Goal: Task Accomplishment & Management: Manage account settings

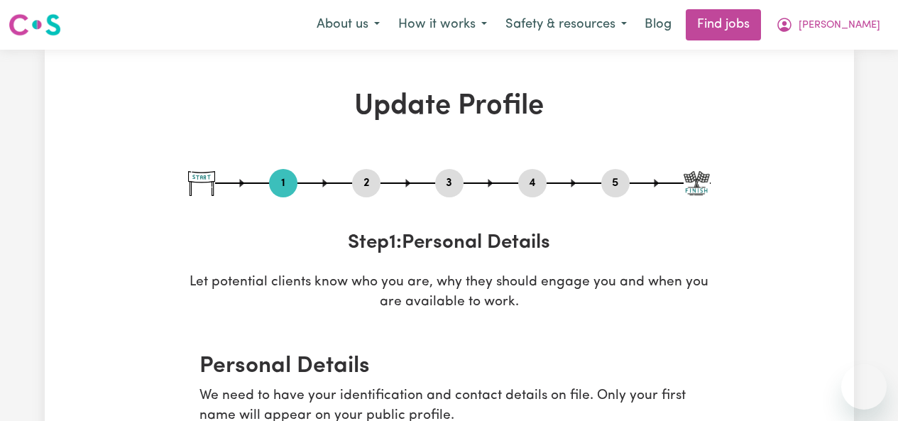
select select "[DEMOGRAPHIC_DATA]"
select select "[DEMOGRAPHIC_DATA] Citizen"
select select "Studying a healthcare related degree or qualification"
select select "70"
select select "85"
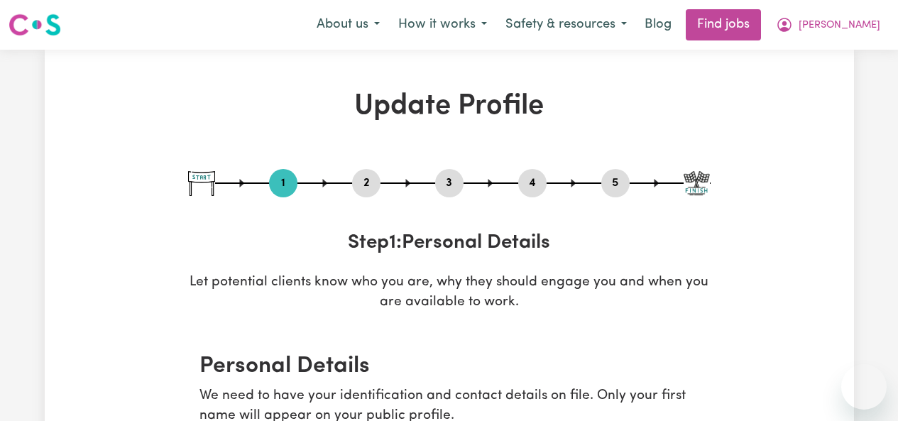
select select "100"
select select "120"
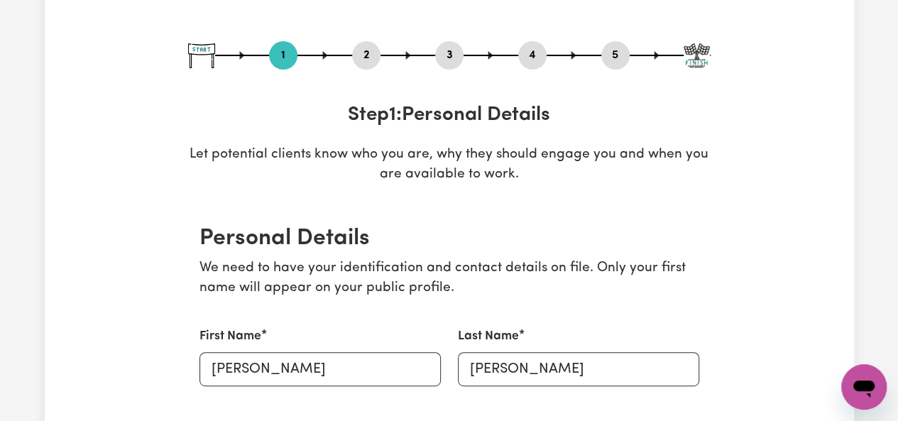
scroll to position [126, 0]
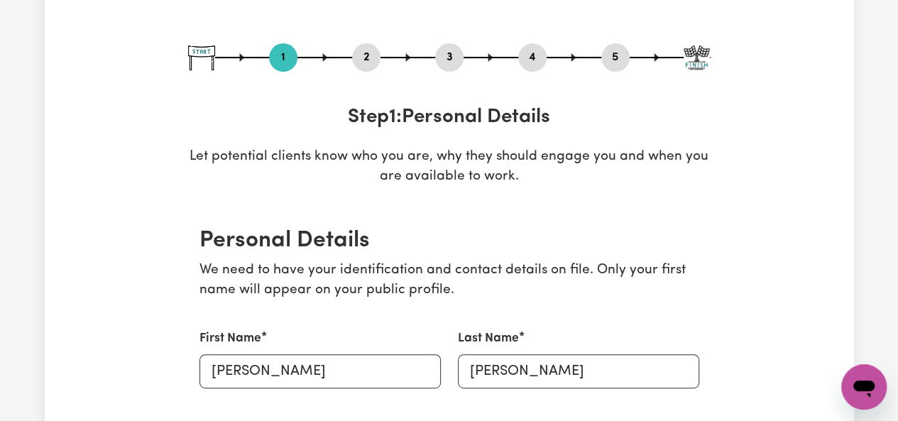
click at [370, 57] on button "2" at bounding box center [366, 57] width 28 height 18
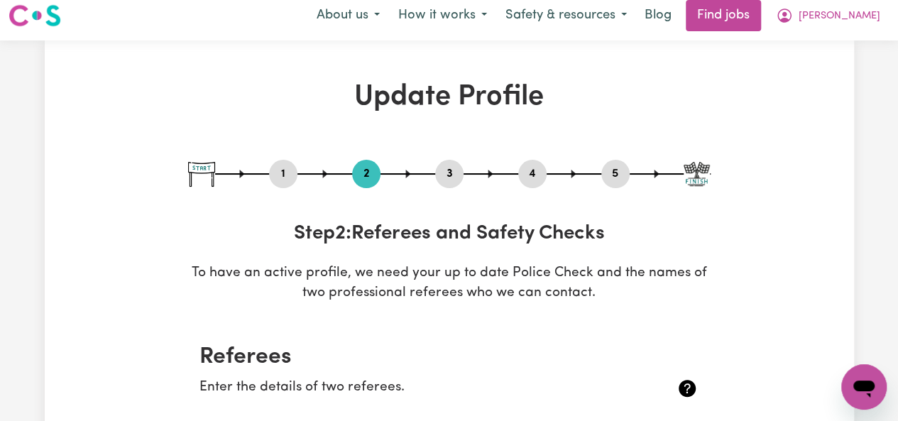
scroll to position [0, 0]
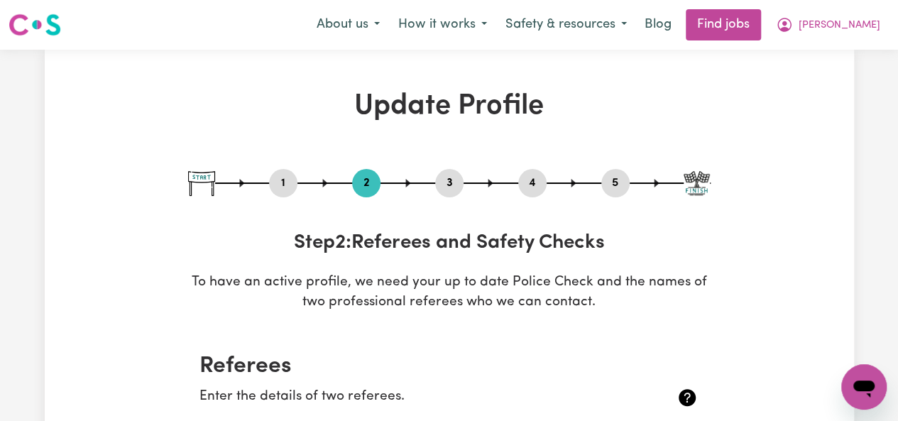
click at [453, 187] on button "3" at bounding box center [449, 183] width 28 height 18
select select "2013"
select select "2016"
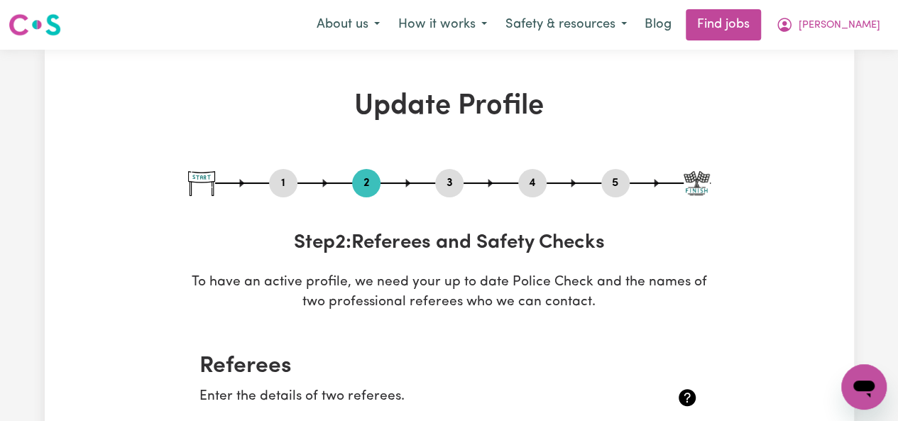
select select "Certificate III (Individual Support)"
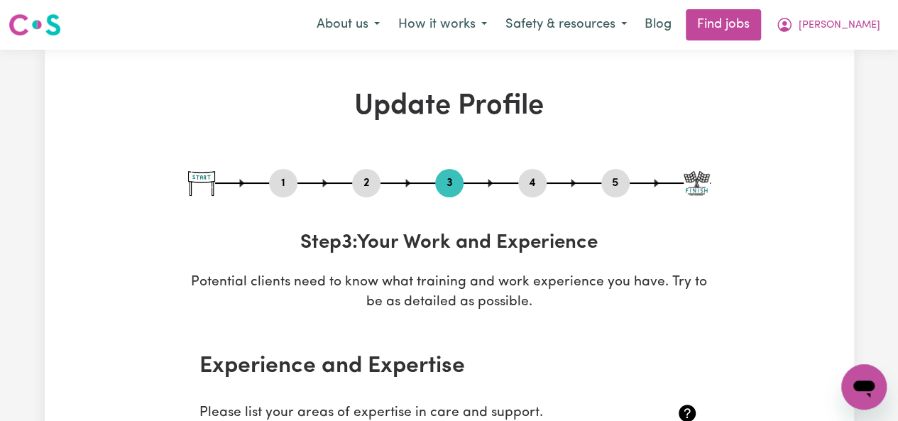
click at [535, 195] on div "4" at bounding box center [532, 183] width 28 height 28
click at [527, 184] on button "4" at bounding box center [532, 183] width 28 height 18
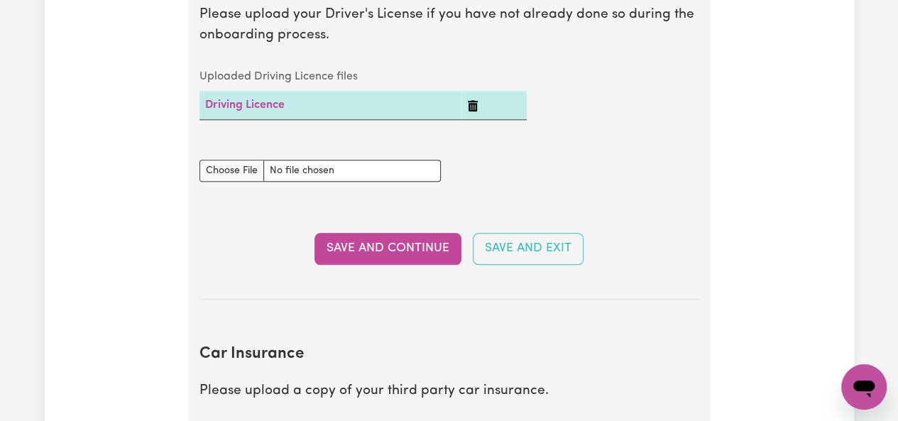
scroll to position [55, 0]
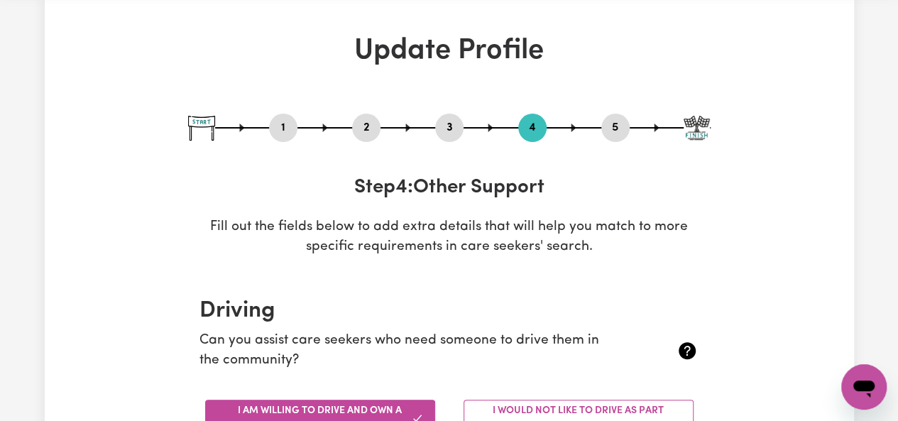
click at [270, 136] on div "1 2 3 4 5" at bounding box center [449, 128] width 522 height 28
click at [276, 135] on button "1" at bounding box center [283, 128] width 28 height 18
select select "male"
select select "Australian Citizen"
select select "Studying a healthcare related degree or qualification"
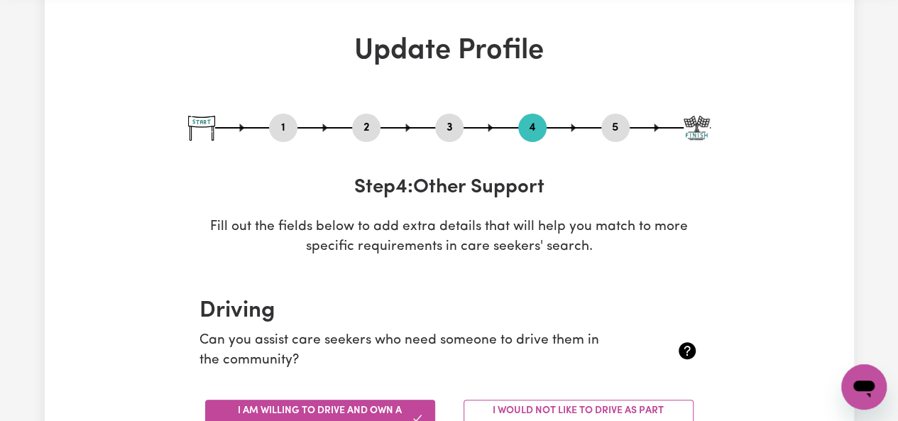
select select "70"
select select "85"
select select "100"
select select "120"
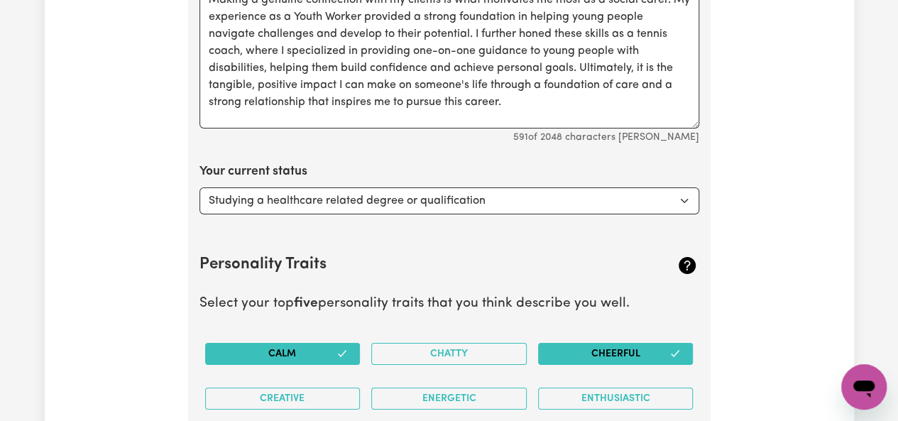
scroll to position [2431, 0]
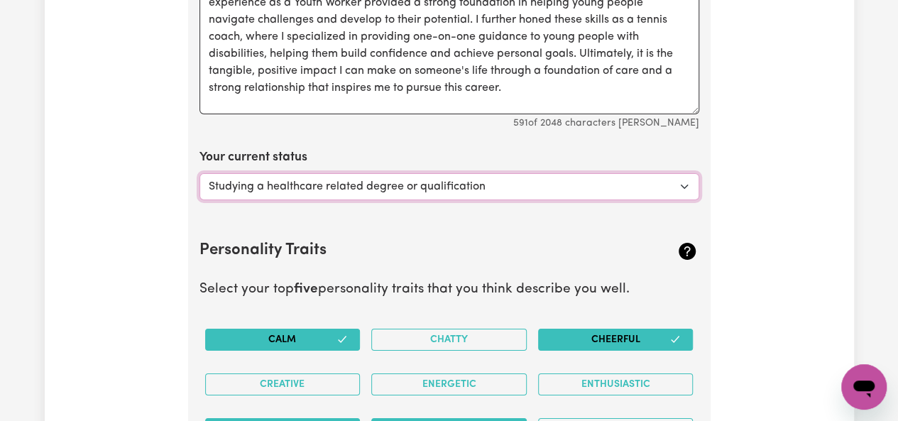
click at [550, 155] on div "Your current status Select... Studying a healthcare related degree or qualifica…" at bounding box center [449, 173] width 500 height 51
select select "Embarking on a career change into the care industry"
click at [199, 173] on select "Select... Studying a healthcare related degree or qualification Studying a non-…" at bounding box center [449, 186] width 500 height 27
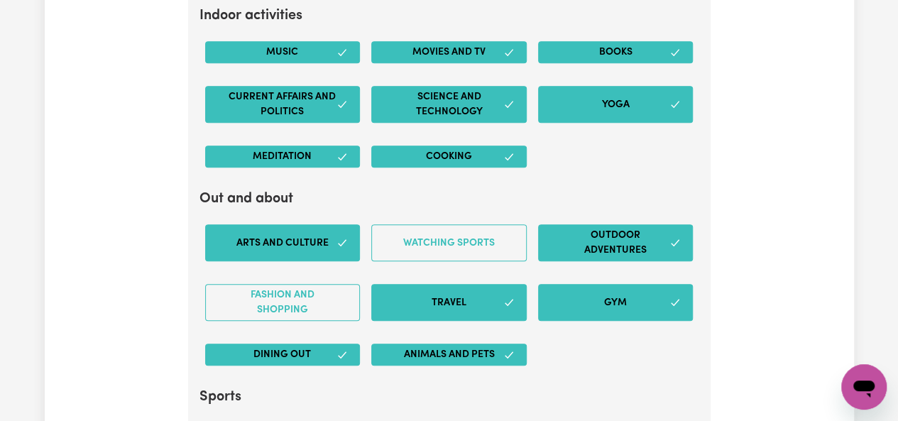
scroll to position [3246, 0]
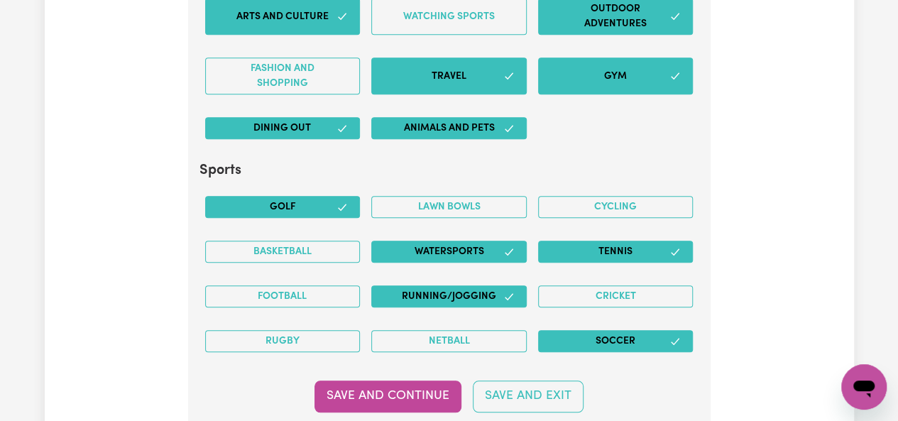
click at [439, 380] on button "Save and Continue" at bounding box center [387, 395] width 147 height 31
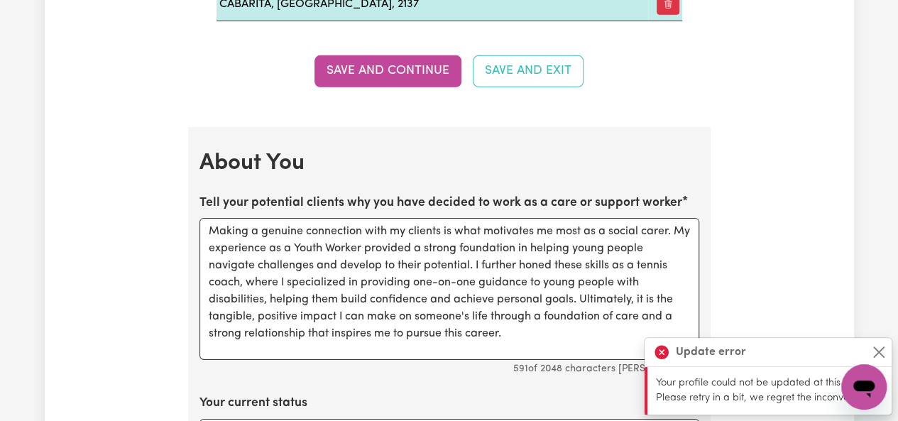
scroll to position [2190, 0]
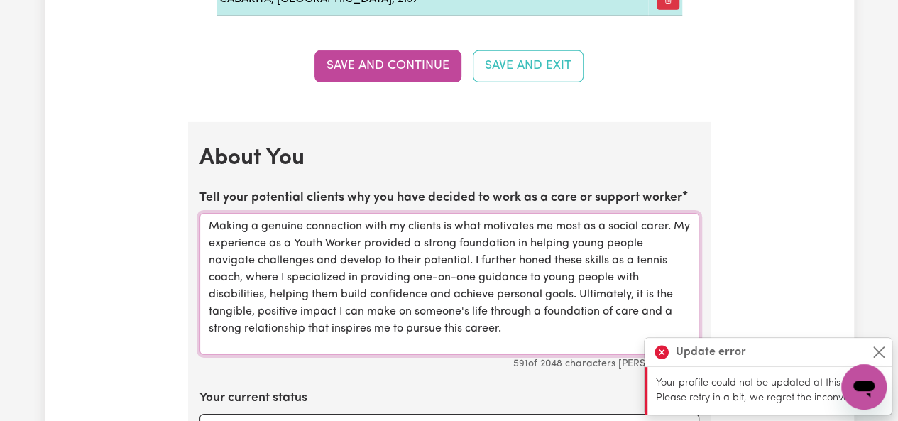
drag, startPoint x: 515, startPoint y: 316, endPoint x: 201, endPoint y: 190, distance: 338.8
click at [201, 190] on div "Tell your potential clients why you have decided to work as a care or support w…" at bounding box center [449, 280] width 500 height 183
paste textarea "Hi, I’m Dennis. I’m an easy-going, caring person who enjoys spending time with …"
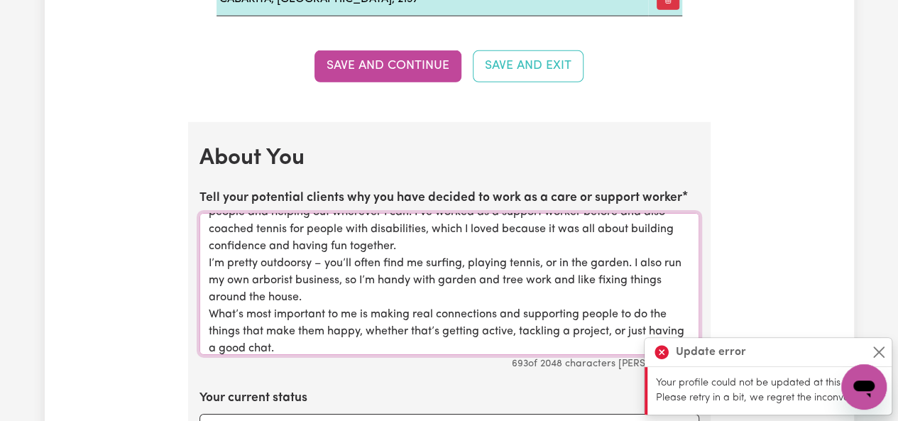
scroll to position [0, 0]
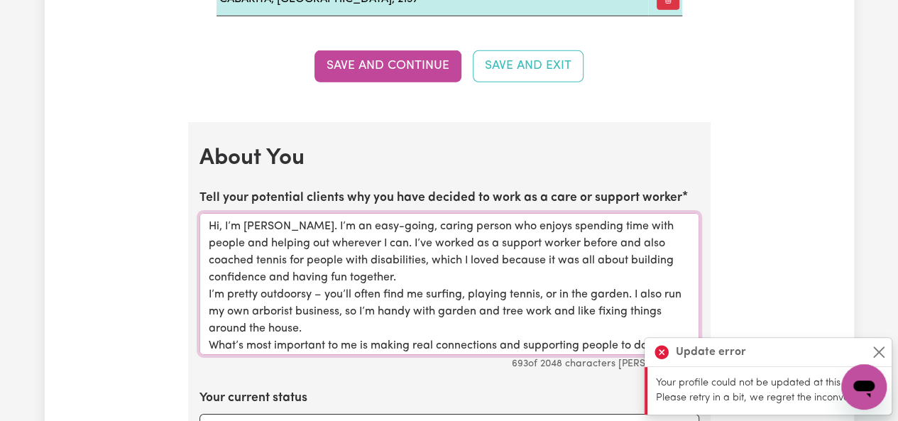
click at [274, 216] on textarea "Hi, I’m Dennis. I’m an easy-going, caring person who enjoys spending time with …" at bounding box center [449, 284] width 500 height 142
type textarea "Hi, I’m Daniel. I’m an easy-going, caring person who enjoys spending time with …"
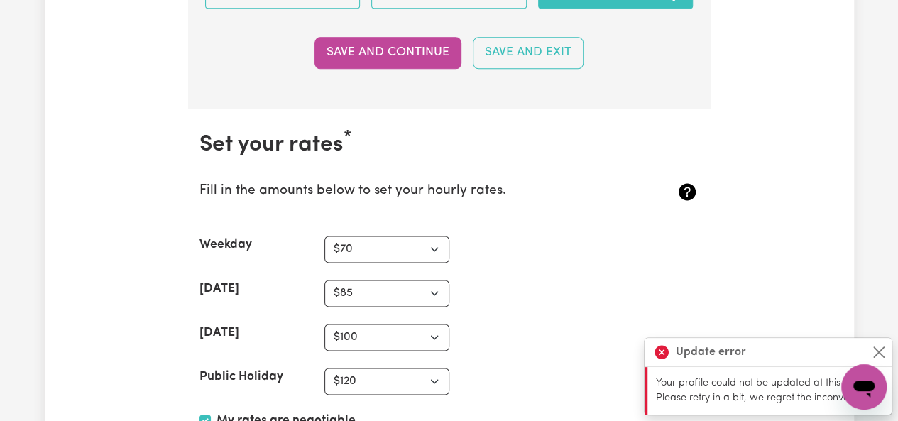
scroll to position [3308, 0]
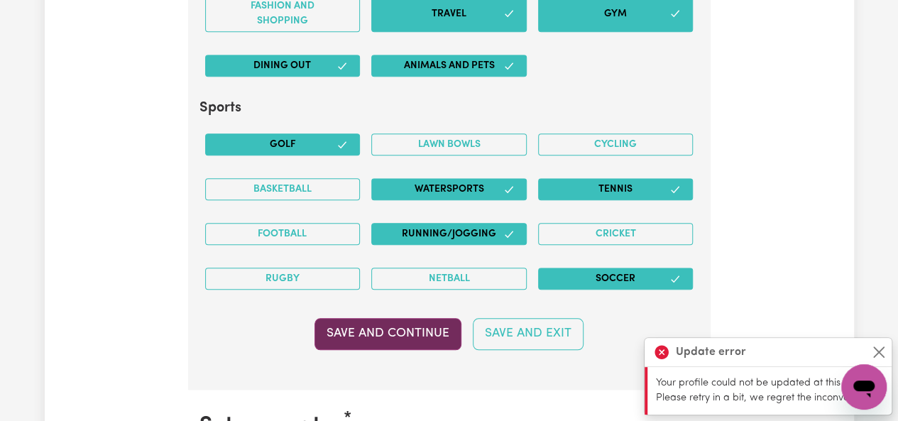
click at [386, 318] on button "Save and Continue" at bounding box center [387, 333] width 147 height 31
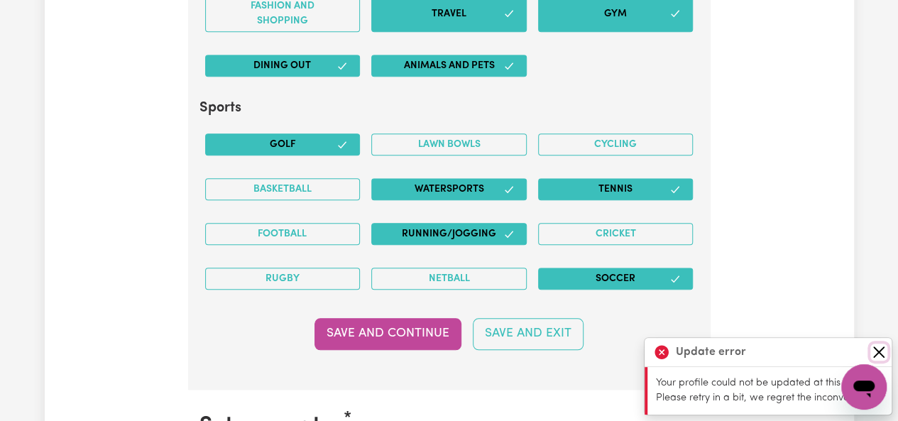
click at [878, 353] on button "Close" at bounding box center [878, 351] width 17 height 17
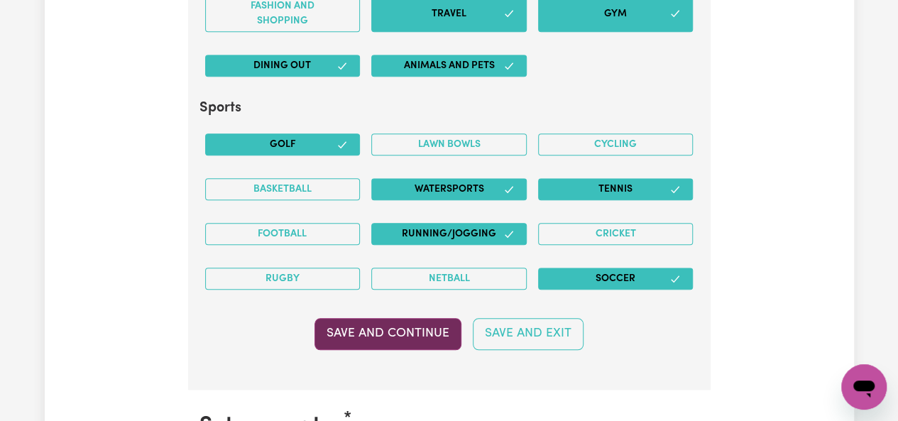
click at [439, 318] on button "Save and Continue" at bounding box center [387, 333] width 147 height 31
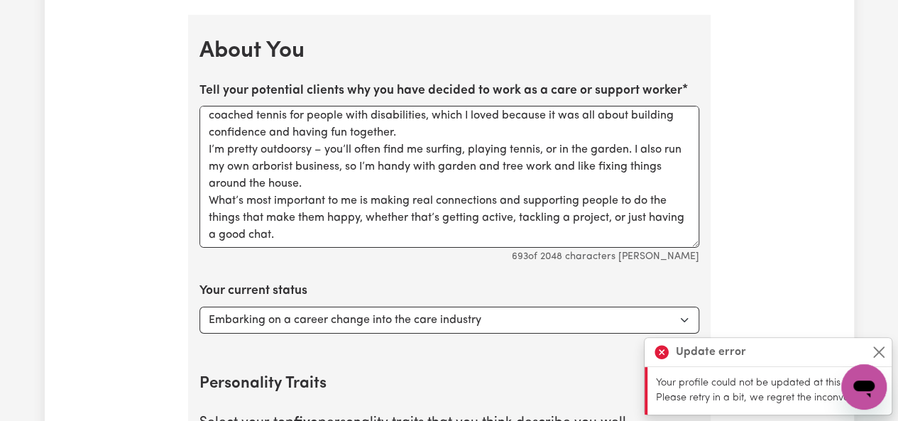
scroll to position [2305, 0]
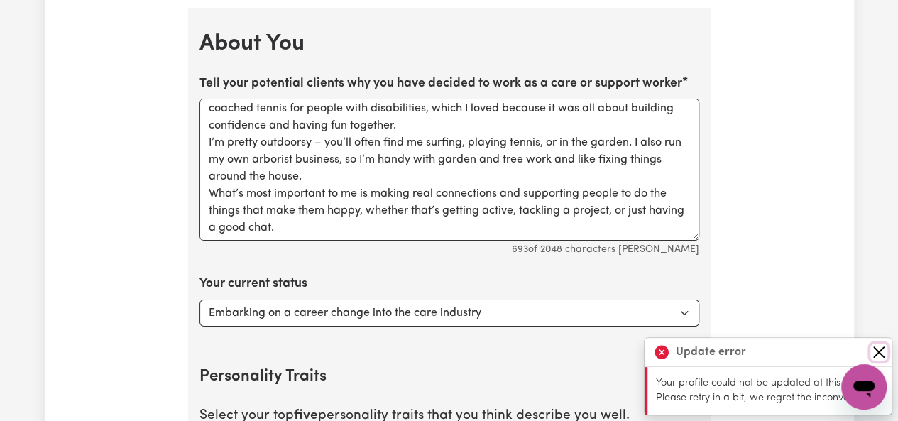
click at [871, 353] on button "Close" at bounding box center [878, 351] width 17 height 17
